Goal: Complete application form

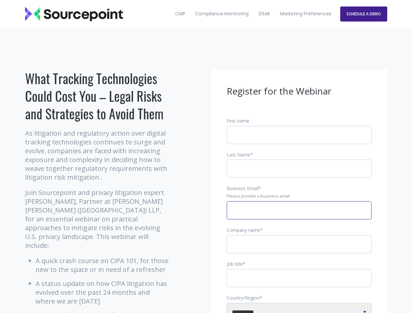
click at [299, 216] on input "Business Email *" at bounding box center [299, 210] width 145 height 18
